Goal: Find specific page/section: Find specific page/section

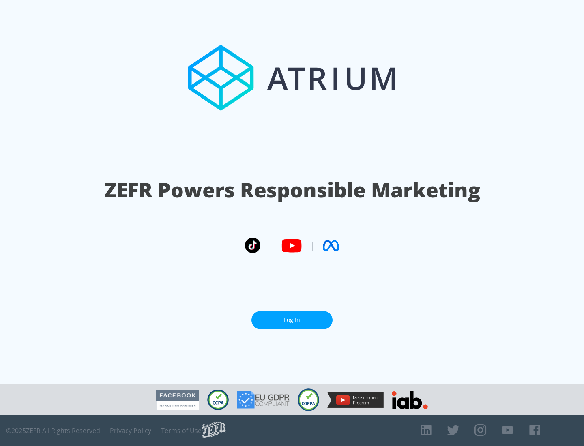
click at [292, 317] on link "Log In" at bounding box center [291, 320] width 81 height 18
